Goal: Task Accomplishment & Management: Use online tool/utility

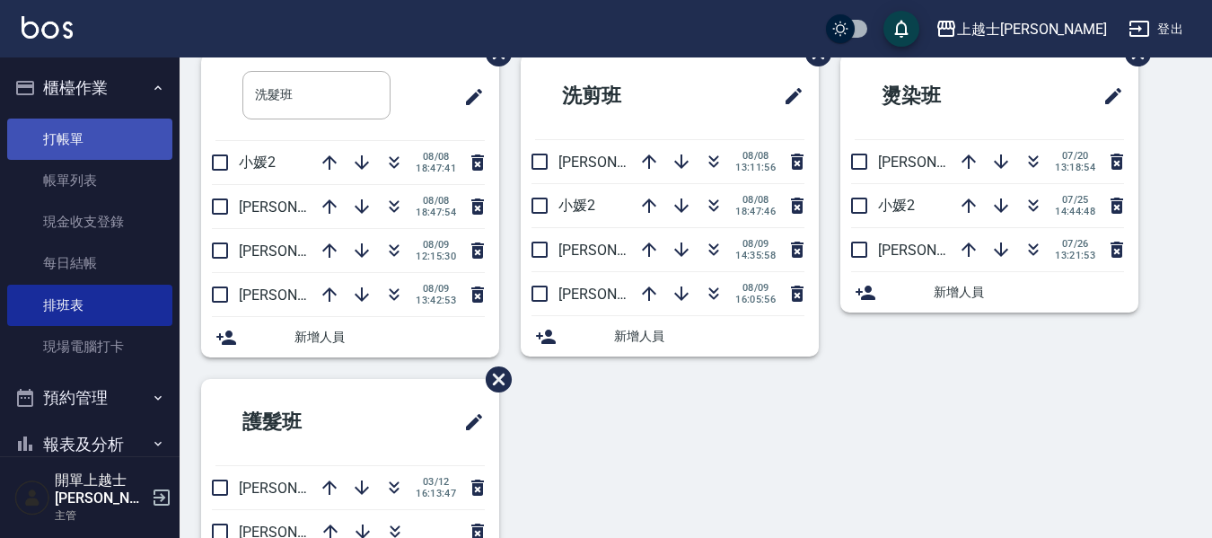
scroll to position [90, 0]
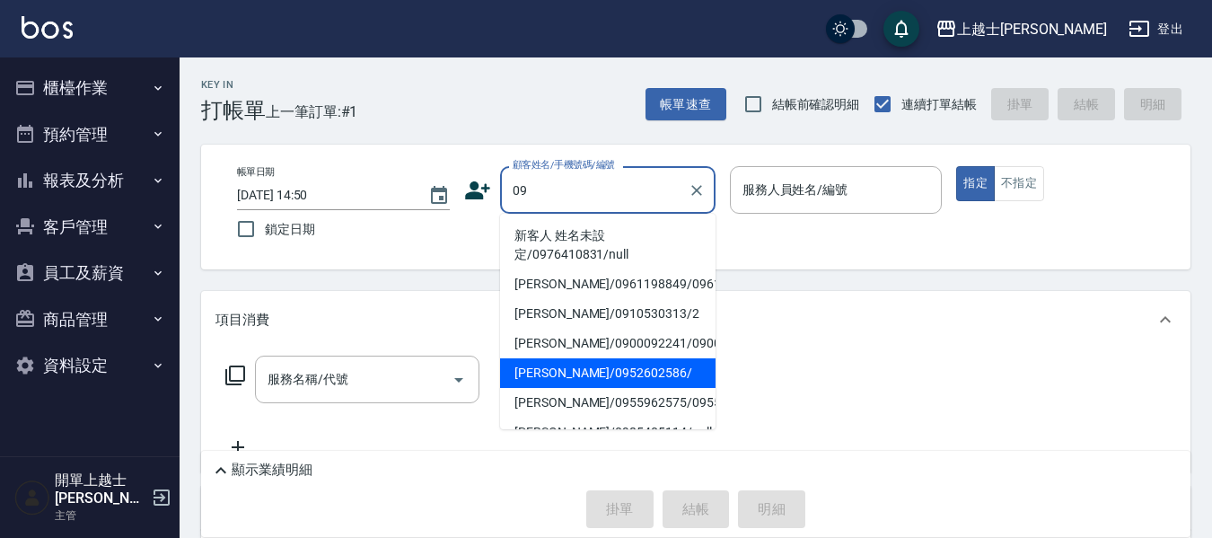
type input "哲哲/0952602586/"
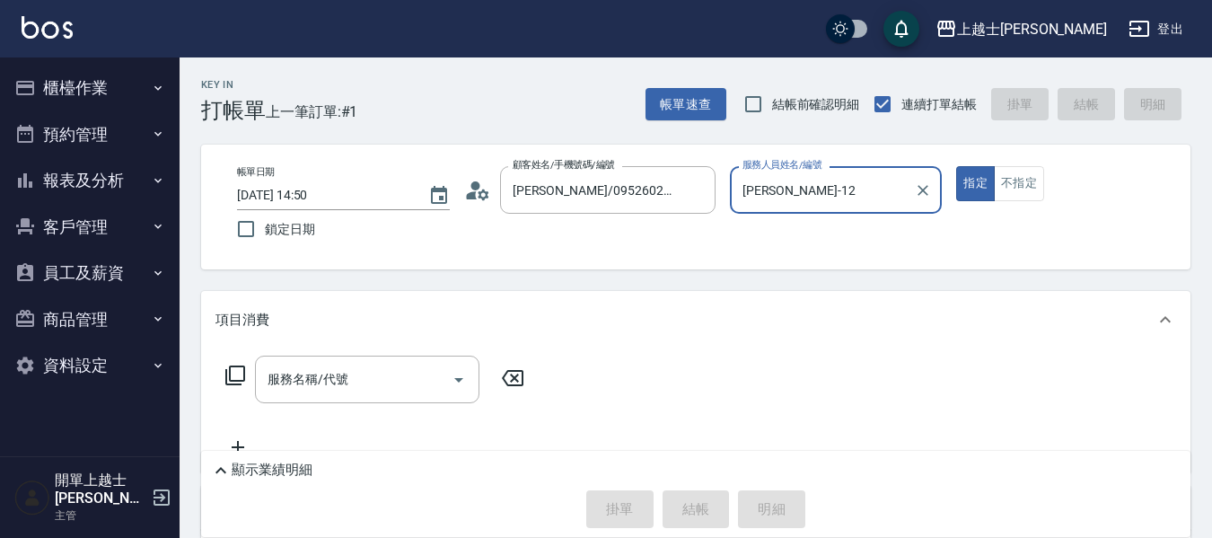
type input "哲哲-12"
click at [956, 166] on button "指定" at bounding box center [975, 183] width 39 height 35
type button "true"
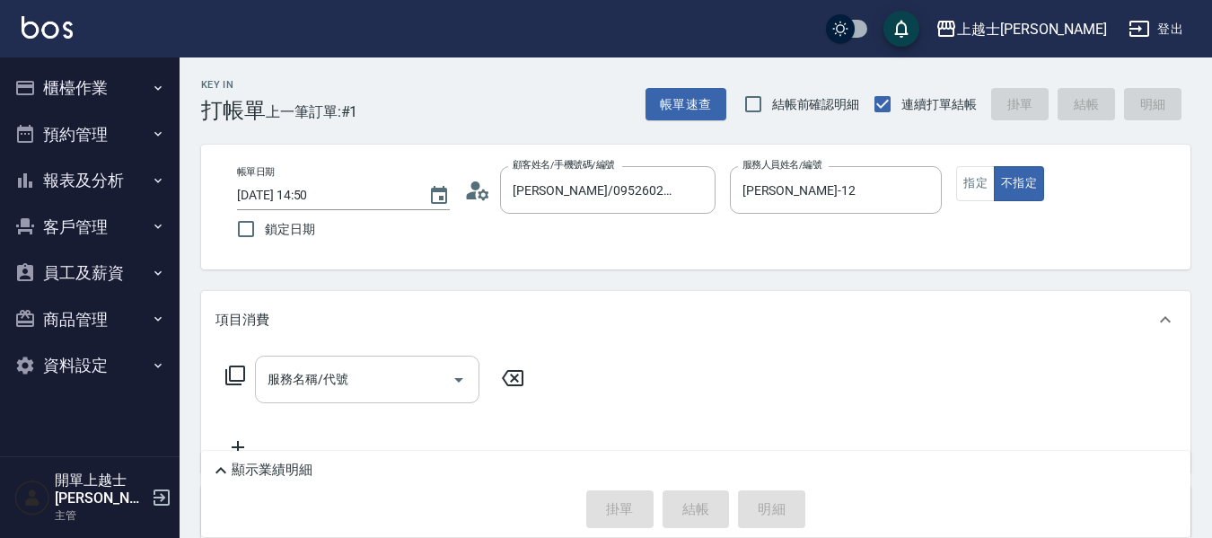
click at [325, 375] on div "服務名稱/代號 服務名稱/代號" at bounding box center [367, 379] width 224 height 48
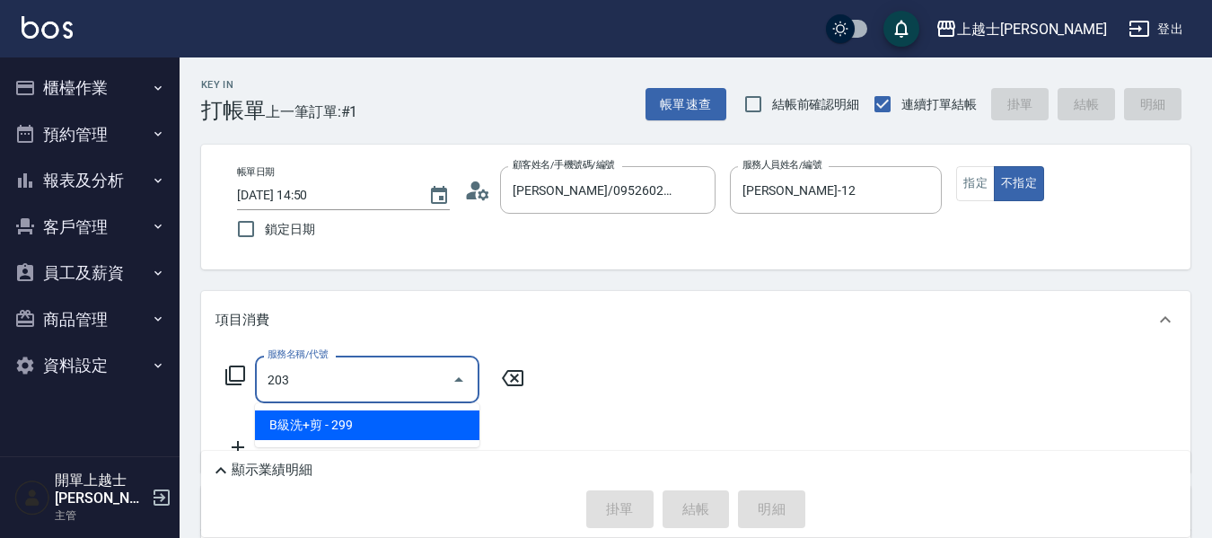
type input "B級洗+剪(203)"
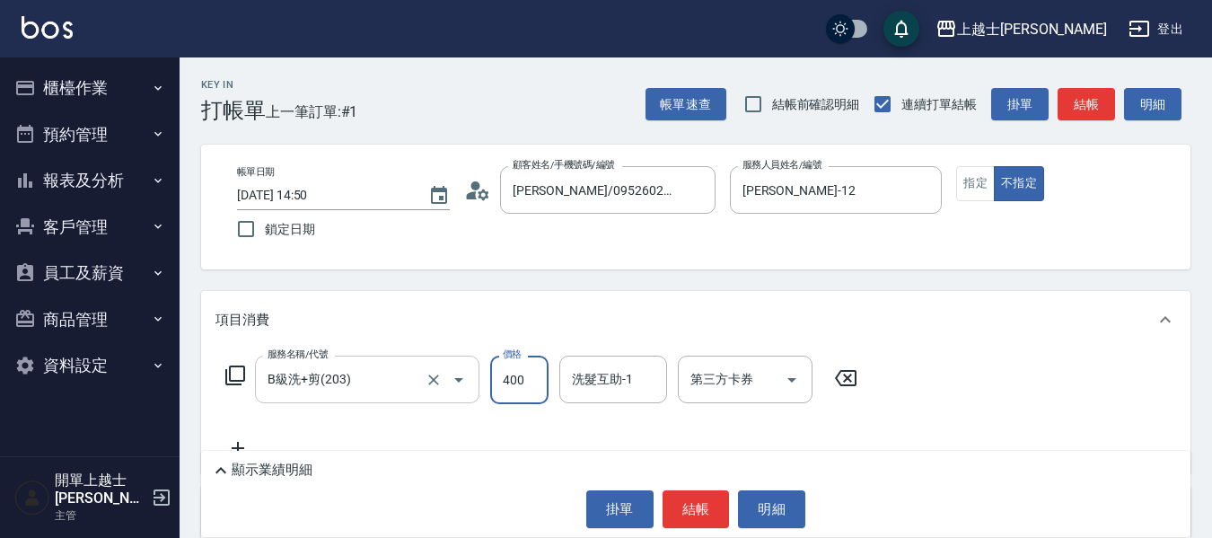
type input "400"
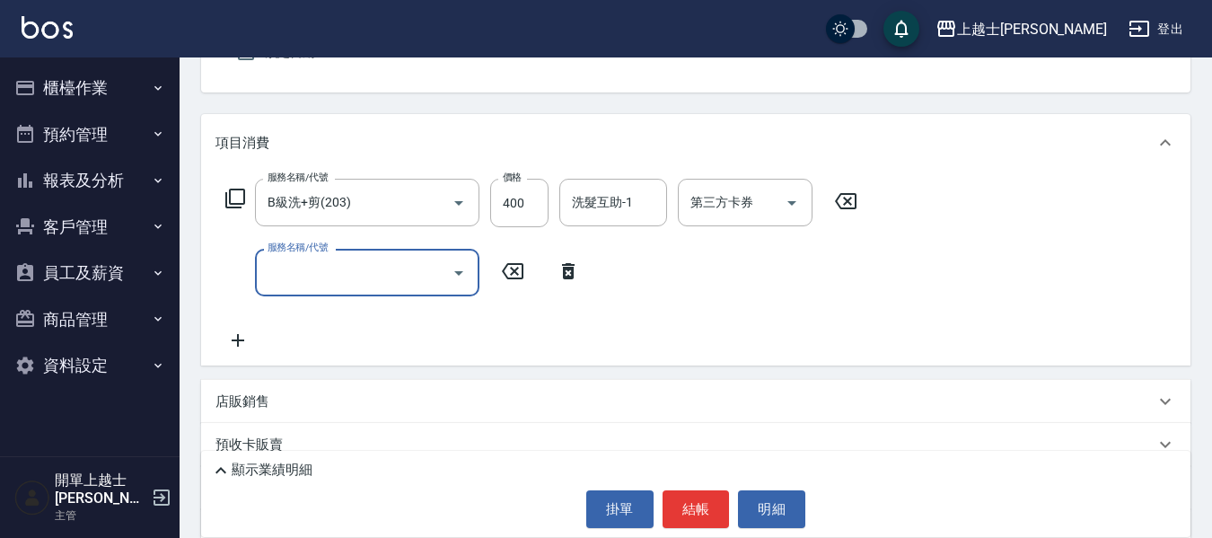
scroll to position [180, 0]
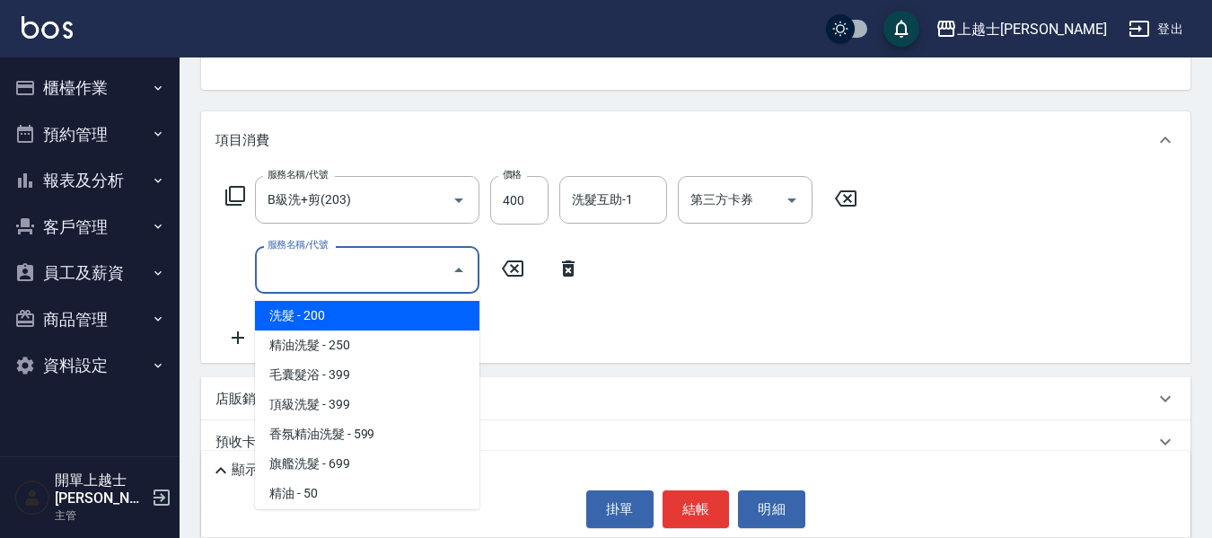
click at [373, 262] on input "服務名稱/代號" at bounding box center [353, 269] width 181 height 31
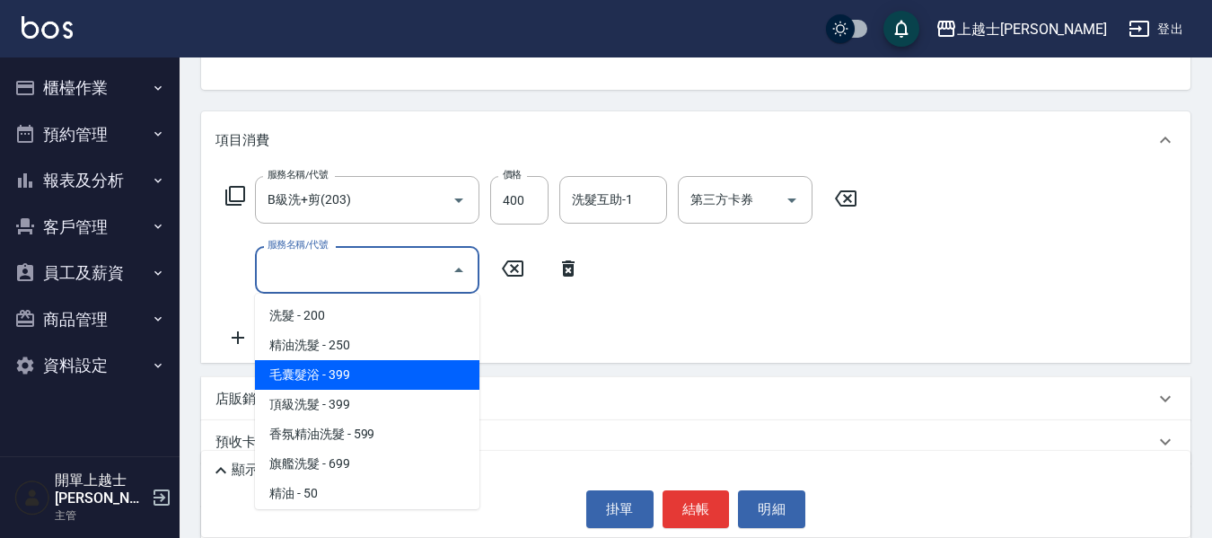
click at [560, 277] on icon at bounding box center [568, 269] width 45 height 22
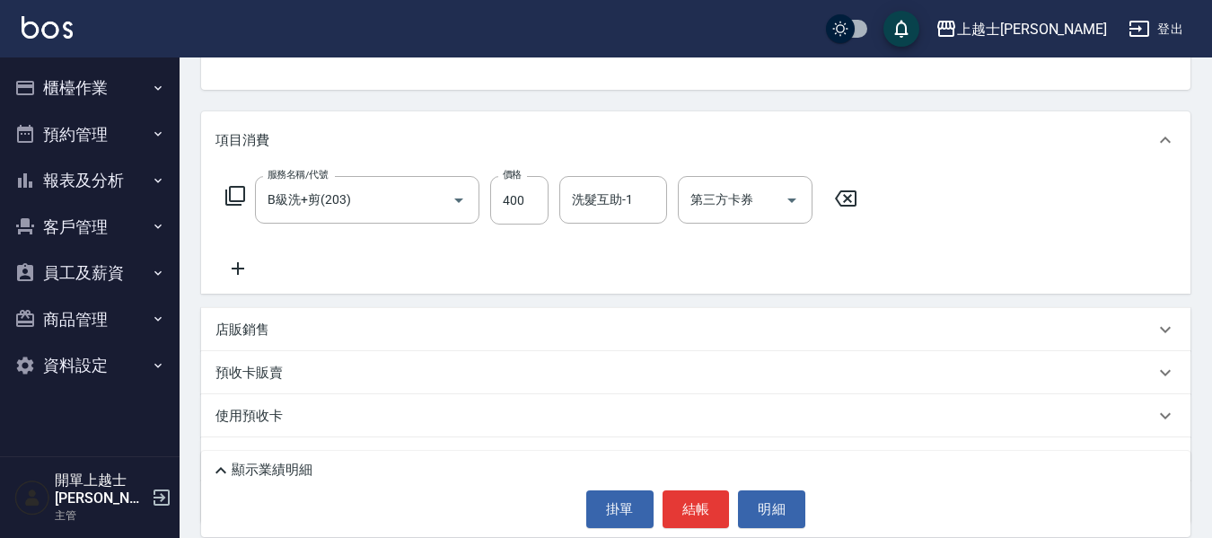
click at [230, 204] on icon at bounding box center [235, 196] width 22 height 22
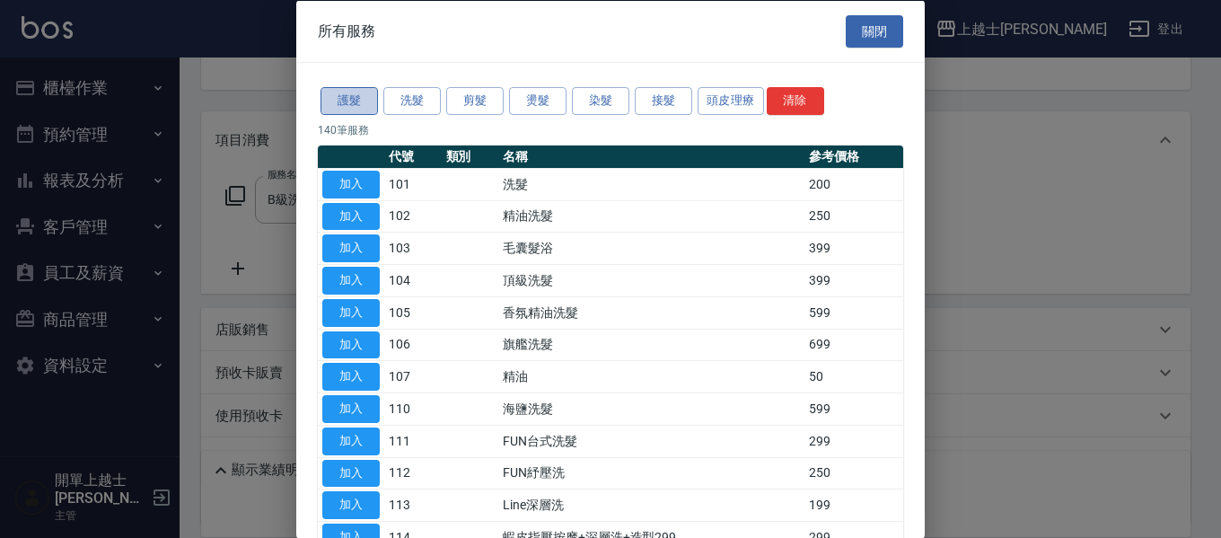
click at [355, 108] on button "護髮" at bounding box center [348, 101] width 57 height 28
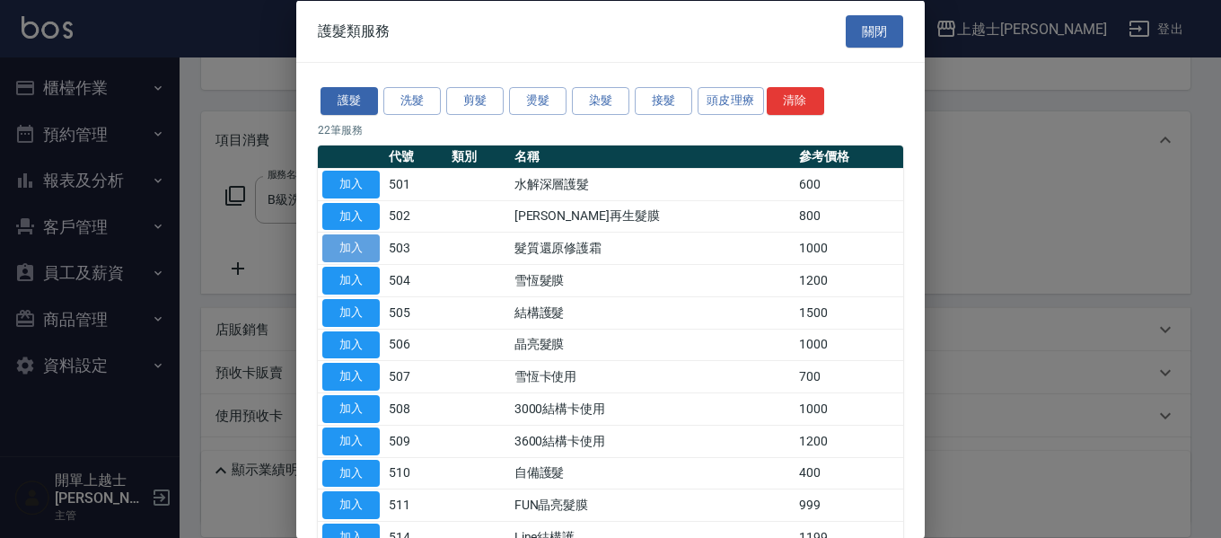
click at [359, 246] on button "加入" at bounding box center [350, 248] width 57 height 28
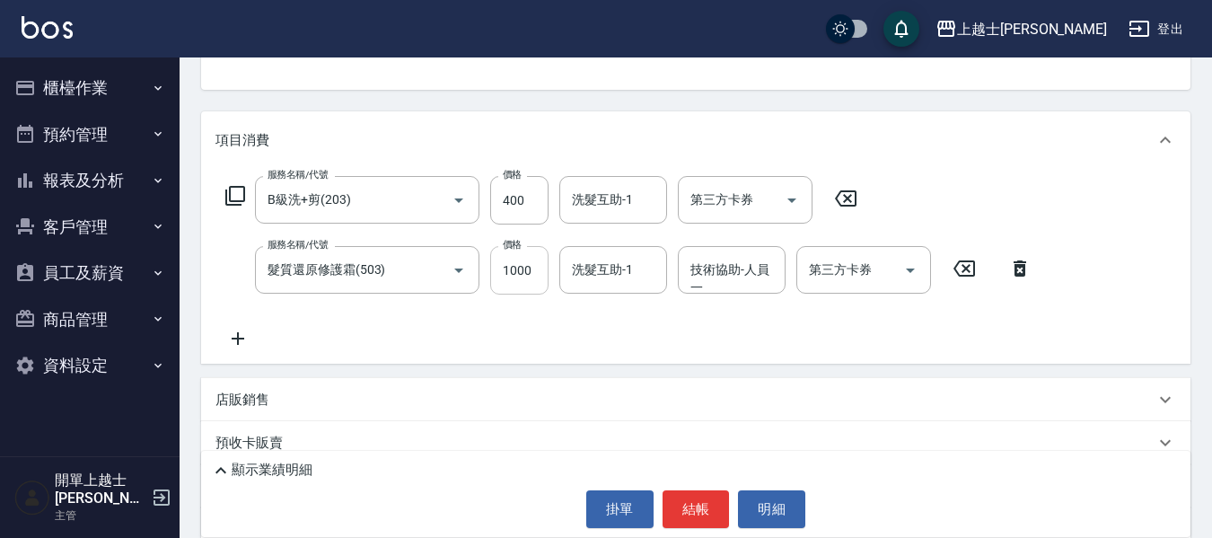
click at [542, 267] on input "1000" at bounding box center [519, 270] width 58 height 48
type input "1250"
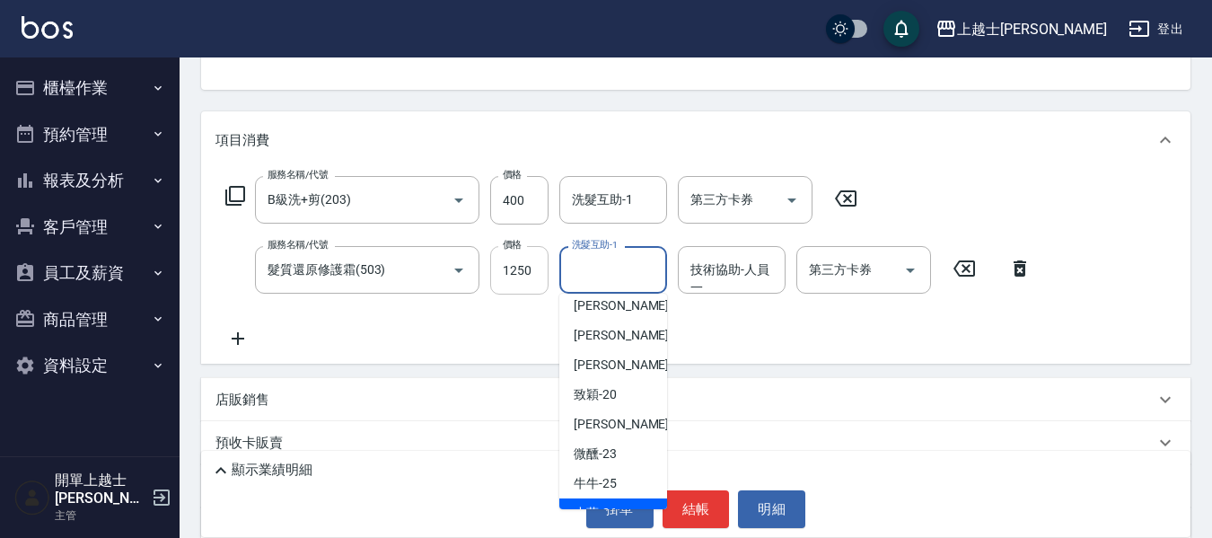
scroll to position [225, 0]
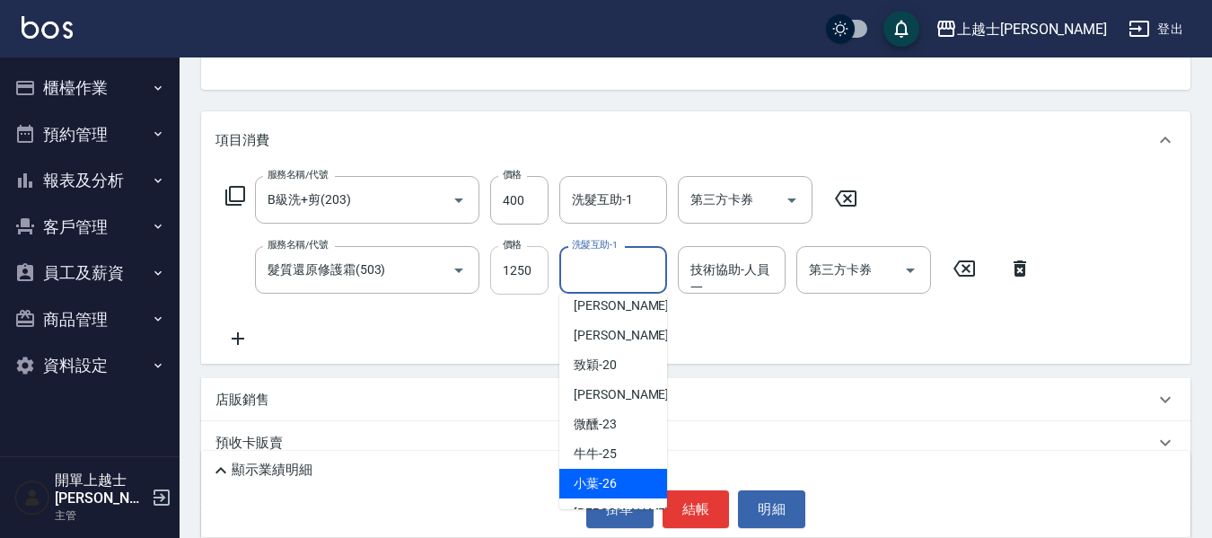
type input "小葉-26"
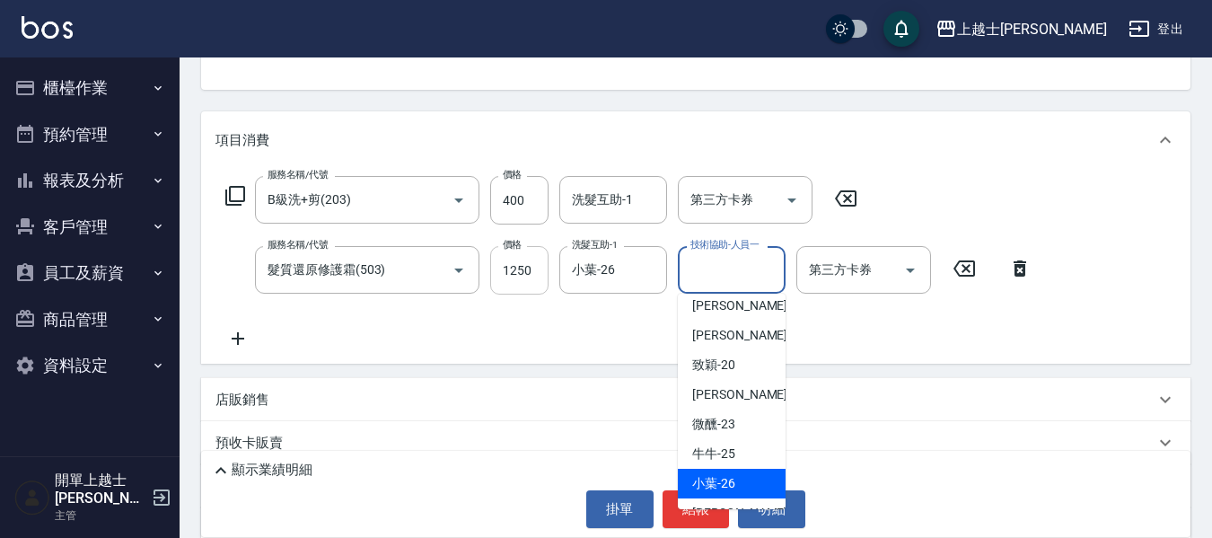
type input "小葉-26"
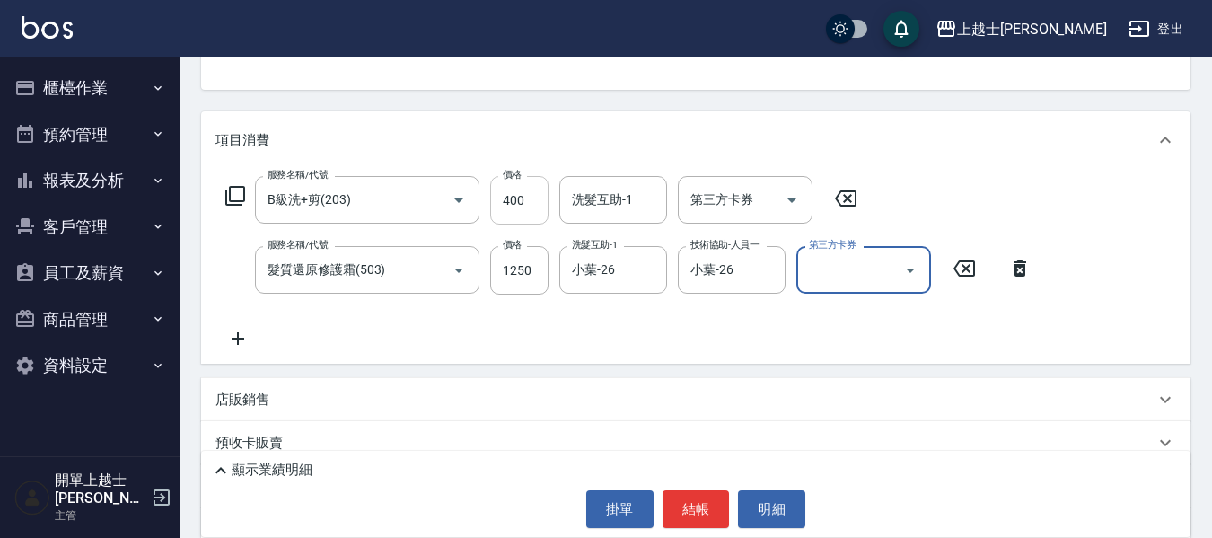
click at [505, 200] on input "400" at bounding box center [519, 200] width 58 height 48
type input "450"
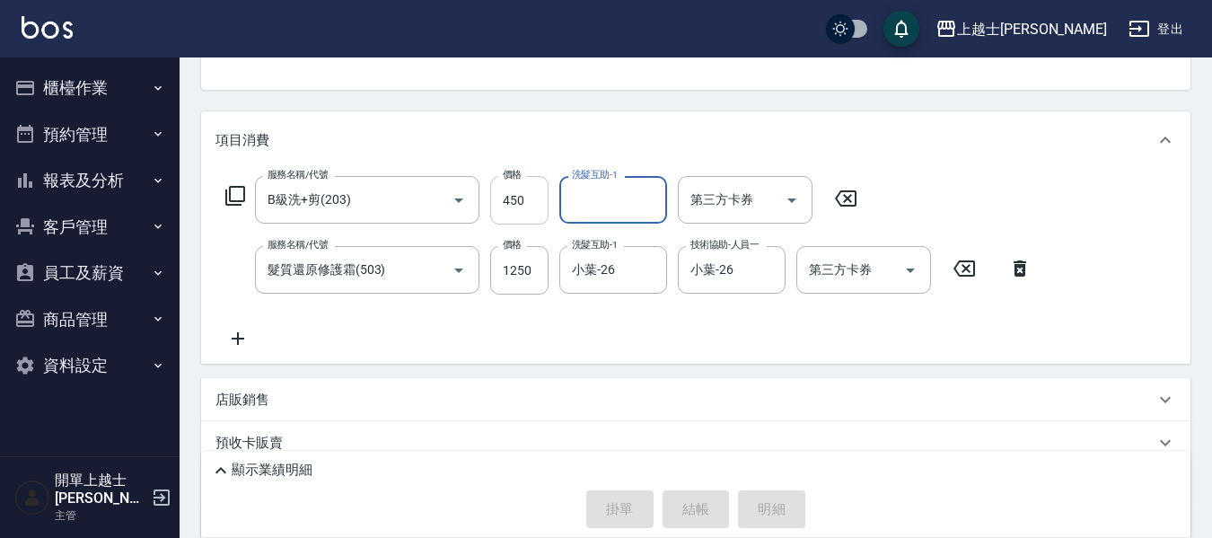
type input "2025/08/10 14:52"
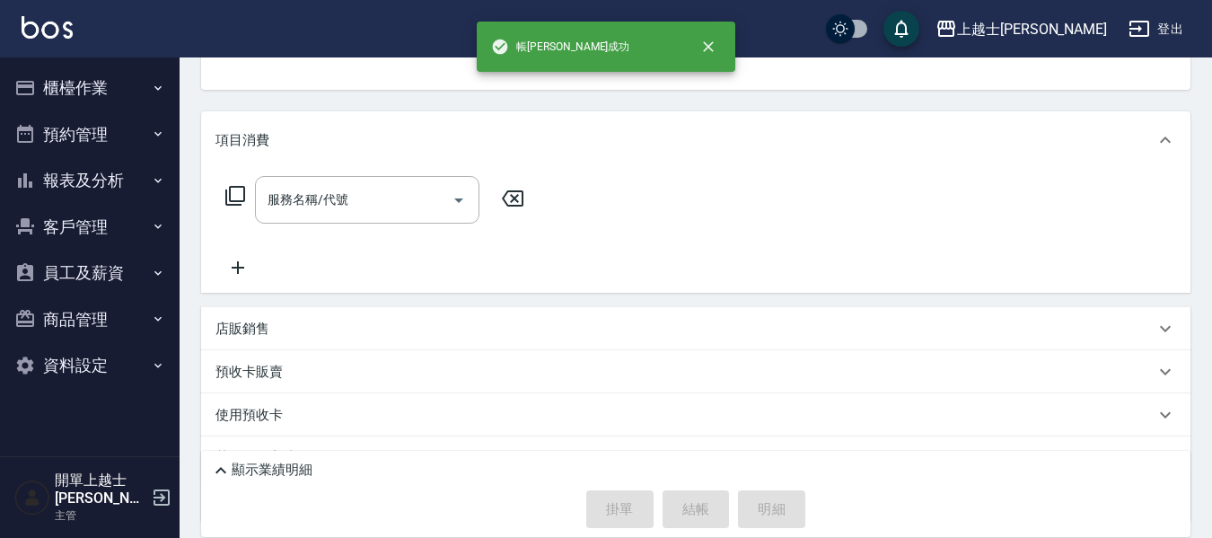
scroll to position [174, 0]
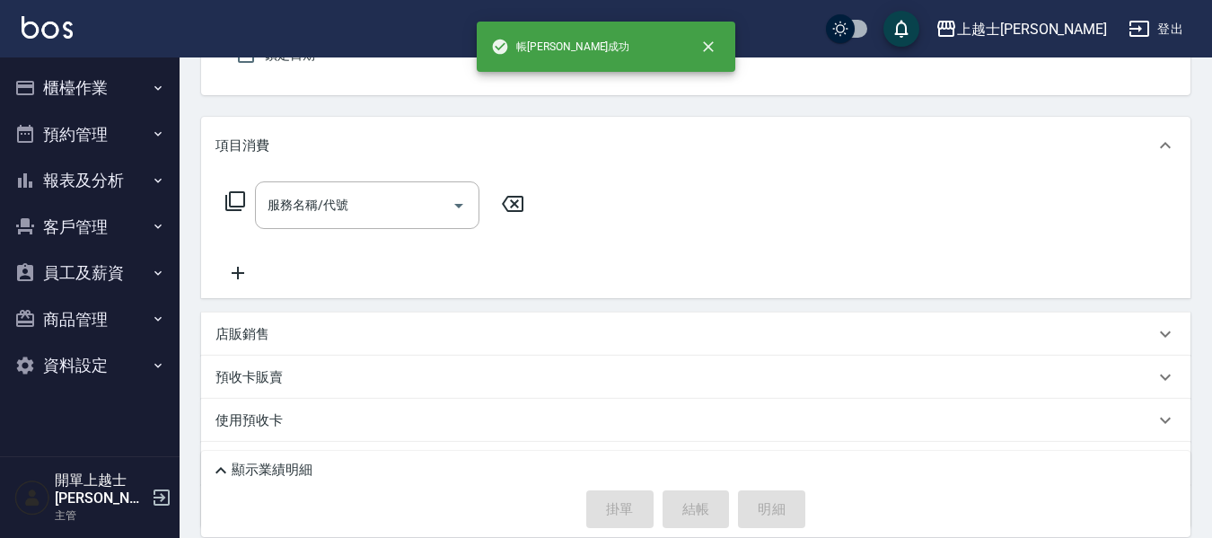
click at [100, 80] on button "櫃檯作業" at bounding box center [89, 88] width 165 height 47
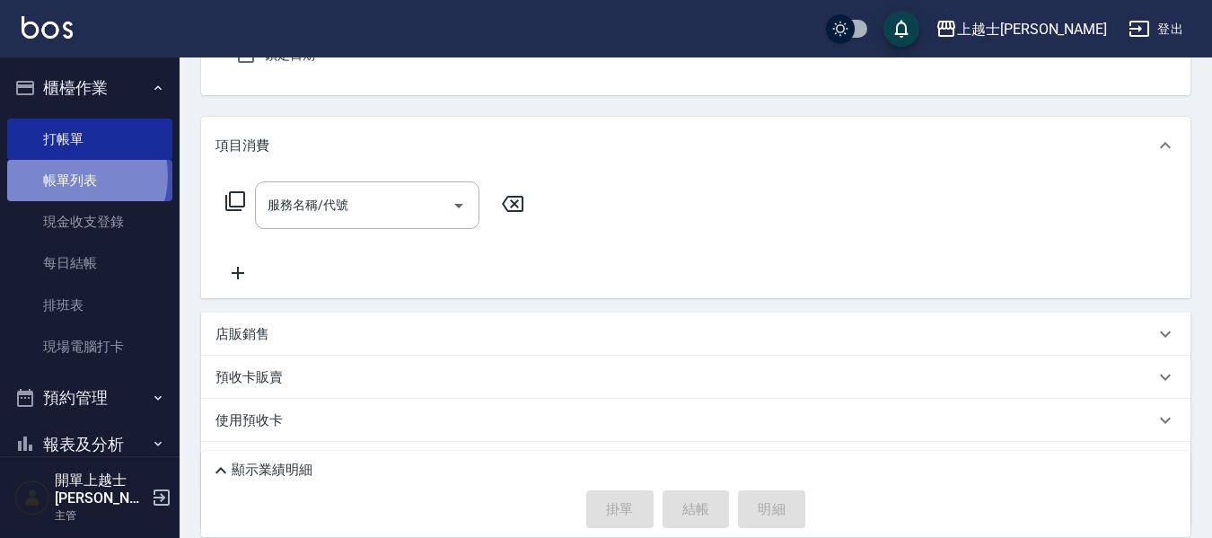
click at [76, 176] on link "帳單列表" at bounding box center [89, 180] width 165 height 41
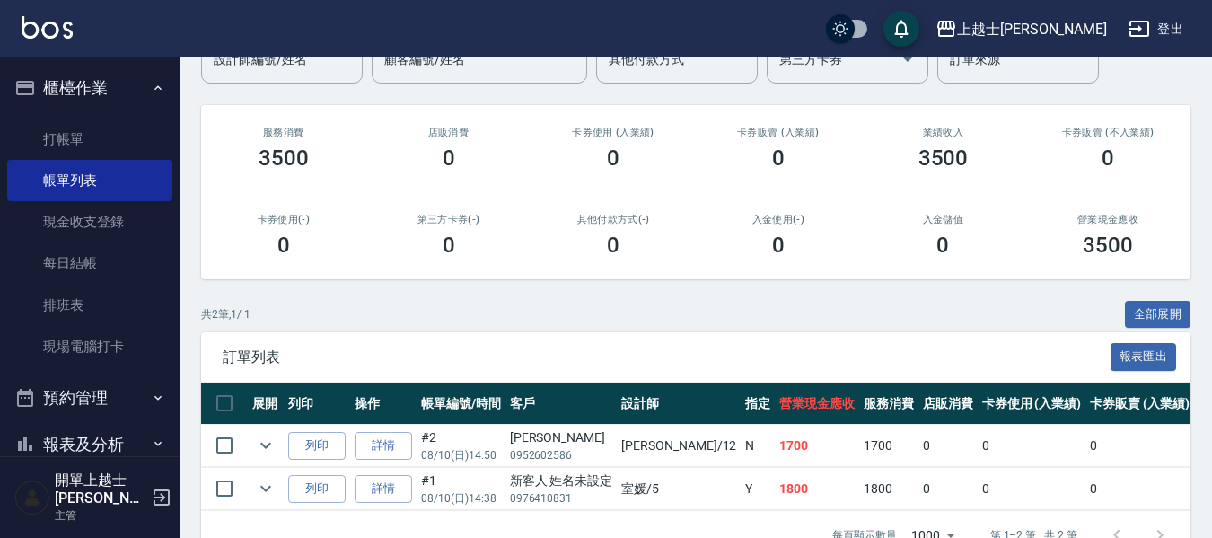
scroll to position [180, 0]
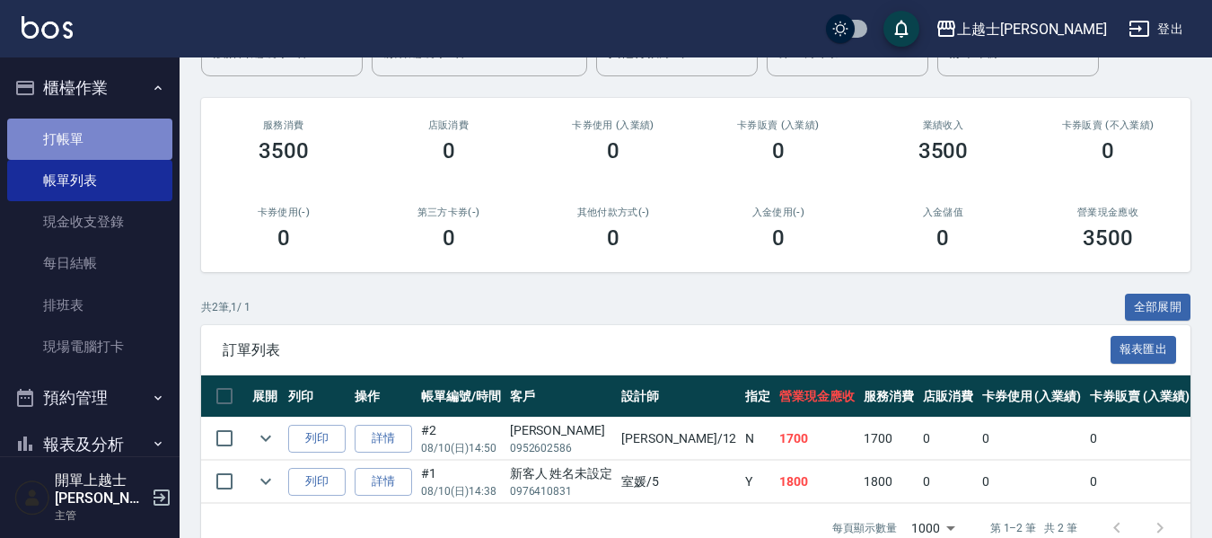
click at [94, 131] on link "打帳單" at bounding box center [89, 138] width 165 height 41
